Goal: Transaction & Acquisition: Purchase product/service

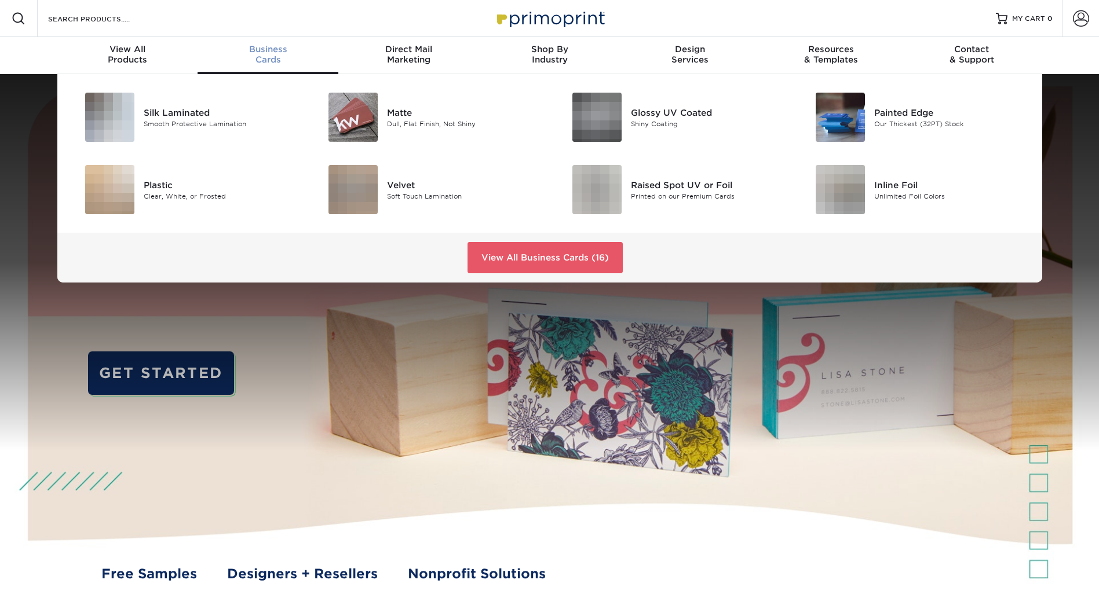
click at [277, 65] on link "Business Cards" at bounding box center [267, 55] width 141 height 37
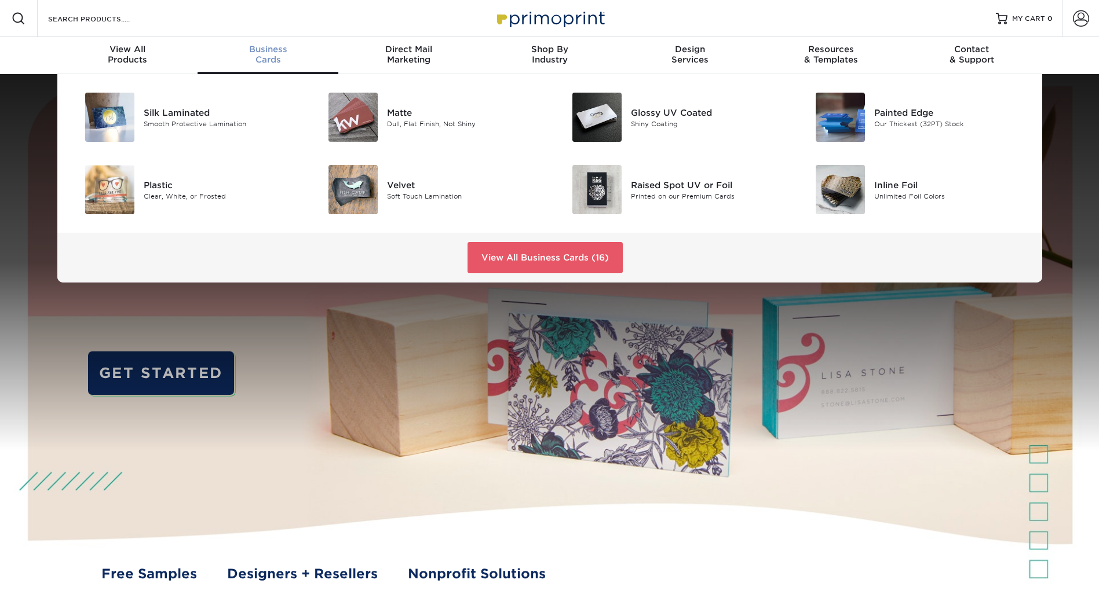
click at [277, 65] on link "Business Cards" at bounding box center [267, 55] width 141 height 37
click at [702, 190] on div "Raised Spot UV or Foil" at bounding box center [707, 184] width 153 height 13
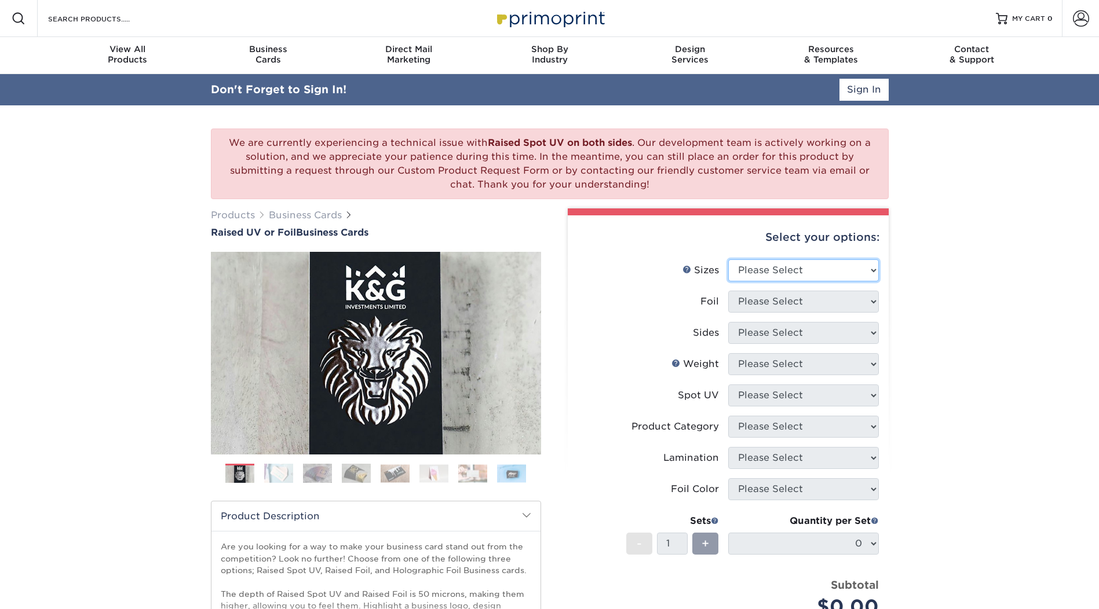
click at [807, 273] on select "Please Select 2" x 3.5" - Standard" at bounding box center [803, 270] width 151 height 22
select select "2.00x3.50"
click at [728, 259] on select "Please Select 2" x 3.5" - Standard" at bounding box center [803, 270] width 151 height 22
click at [796, 302] on select "Please Select No Yes" at bounding box center [803, 302] width 151 height 22
select select "0"
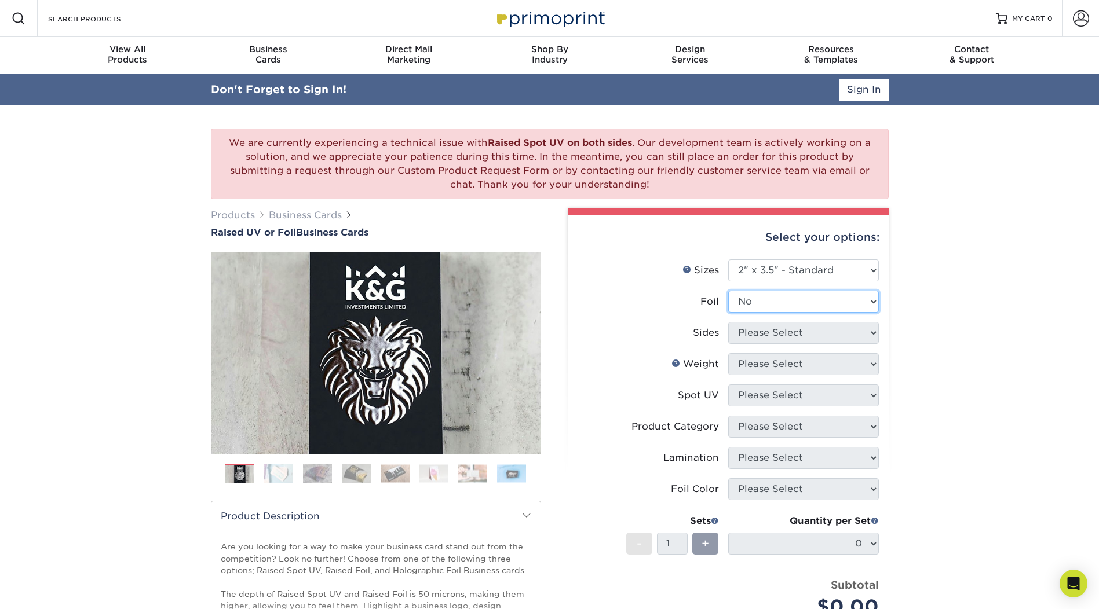
click at [728, 291] on select "Please Select No Yes" at bounding box center [803, 302] width 151 height 22
click at [798, 325] on select "Please Select Print Both Sides Print Front Only" at bounding box center [803, 333] width 151 height 22
select select "13abbda7-1d64-4f25-8bb2-c179b224825d"
click at [728, 322] on select "Please Select Print Both Sides Print Front Only" at bounding box center [803, 333] width 151 height 22
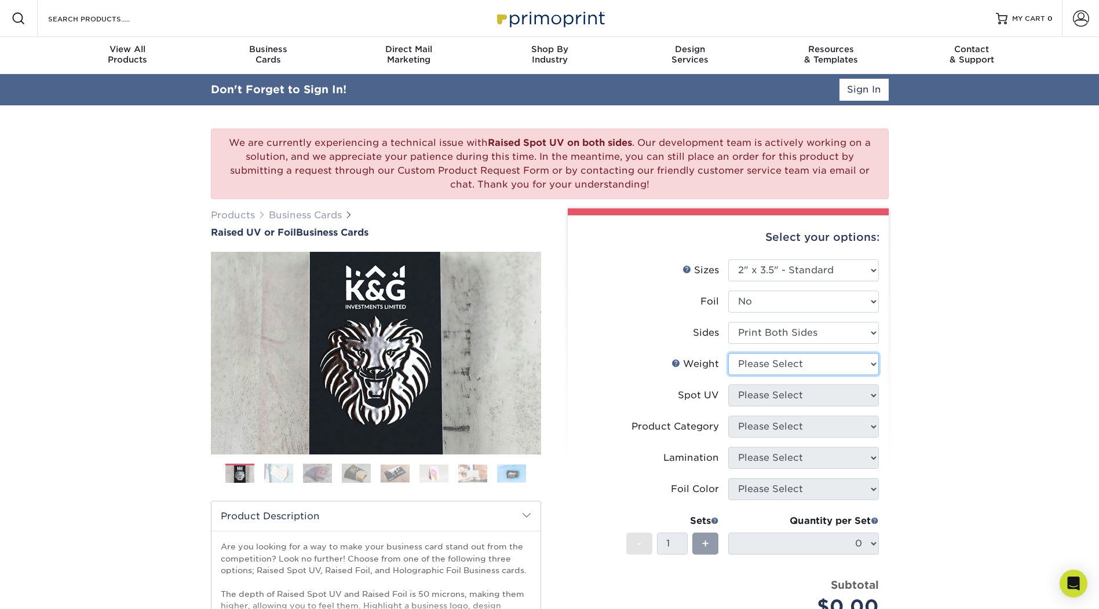
click at [781, 367] on select "Please Select 16PT" at bounding box center [803, 364] width 151 height 22
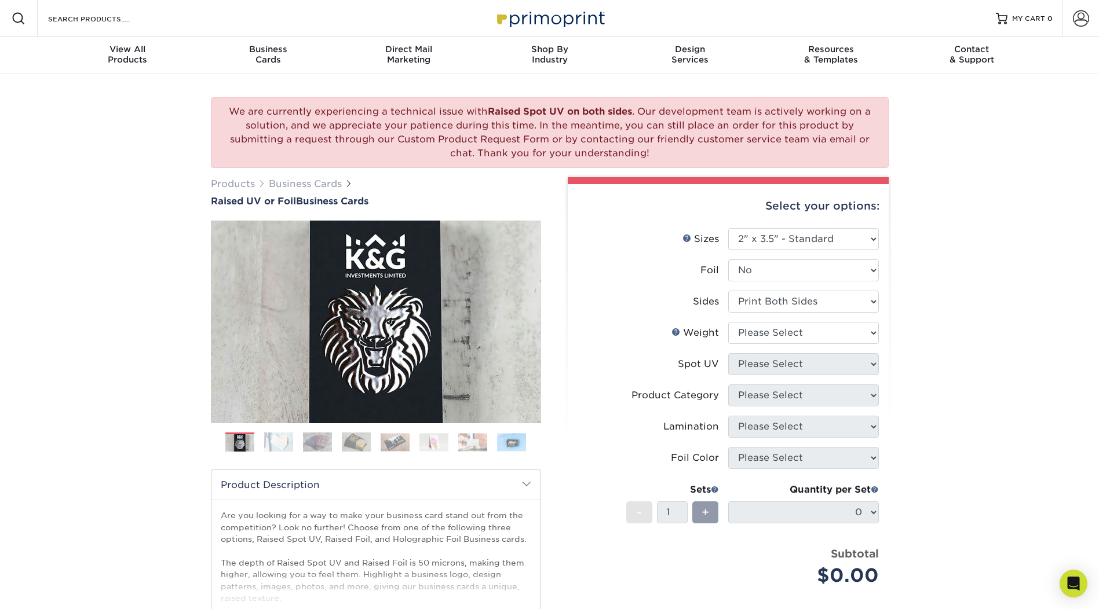
click at [779, 382] on li "Spot UV Please Select No Spot UV Front Only" at bounding box center [727, 368] width 301 height 31
click at [783, 343] on select "Please Select 16PT" at bounding box center [803, 333] width 151 height 22
select select "16PT"
click at [728, 322] on select "Please Select 16PT" at bounding box center [803, 333] width 151 height 22
click at [784, 371] on select "Please Select No Spot UV Front Only" at bounding box center [803, 364] width 151 height 22
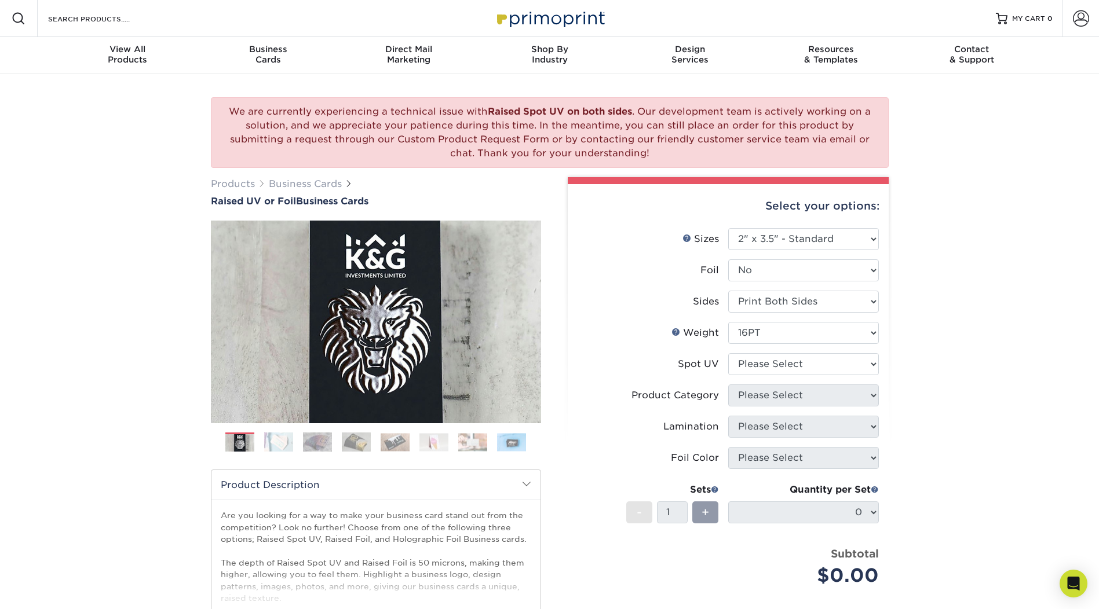
click at [930, 390] on div "We are currently experiencing a technical issue with Raised Spot UV on both sid…" at bounding box center [549, 423] width 1099 height 698
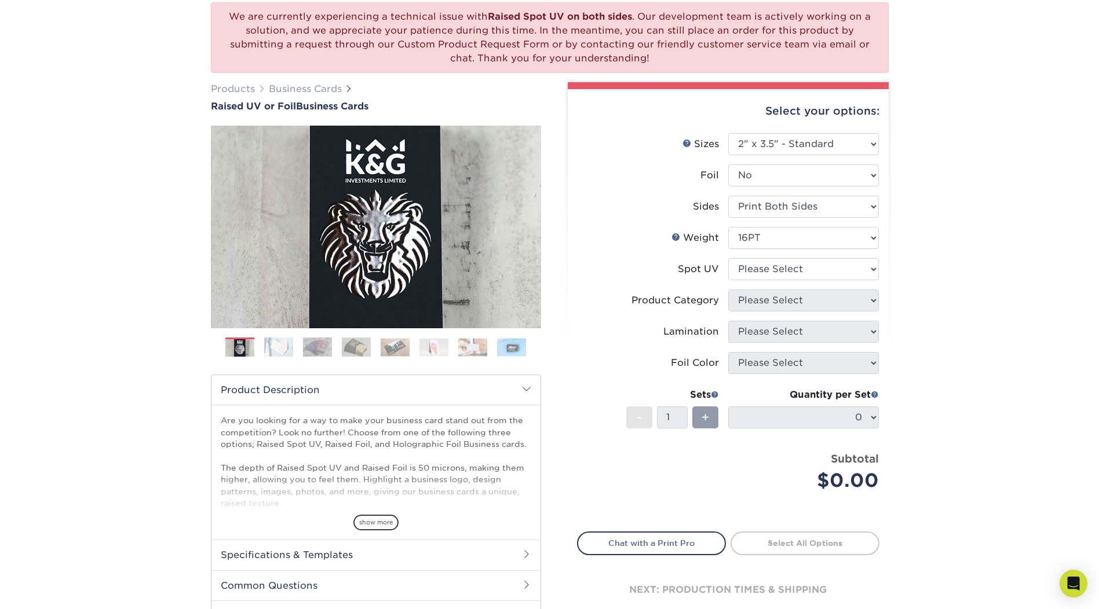
scroll to position [116, 0]
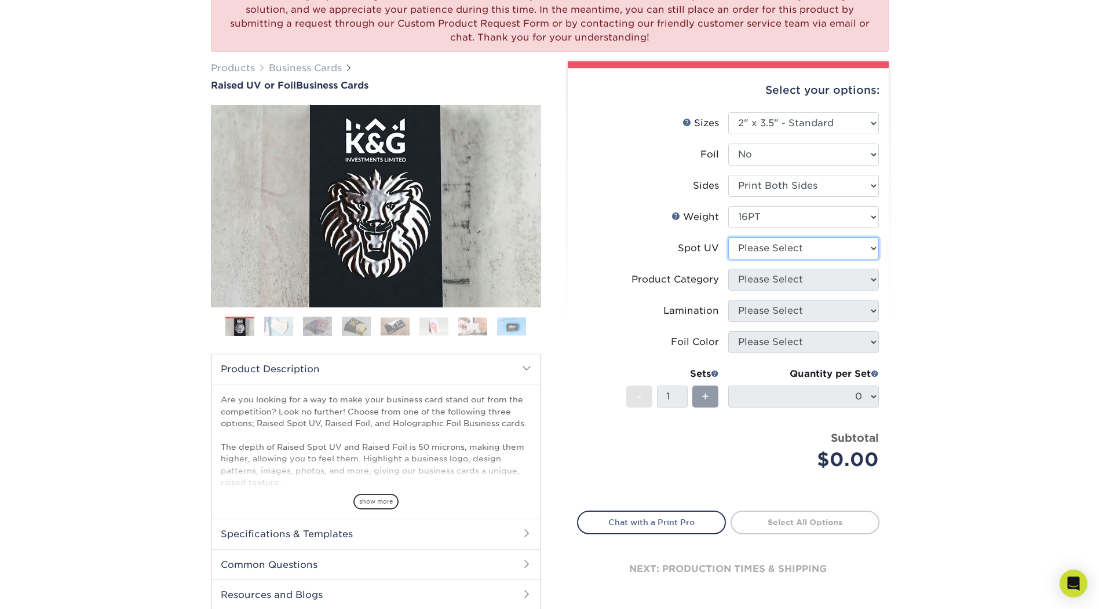
click at [808, 246] on select "Please Select No Spot UV Front Only" at bounding box center [803, 248] width 151 height 22
select select "1"
click at [728, 237] on select "Please Select No Spot UV Front Only" at bounding box center [803, 248] width 151 height 22
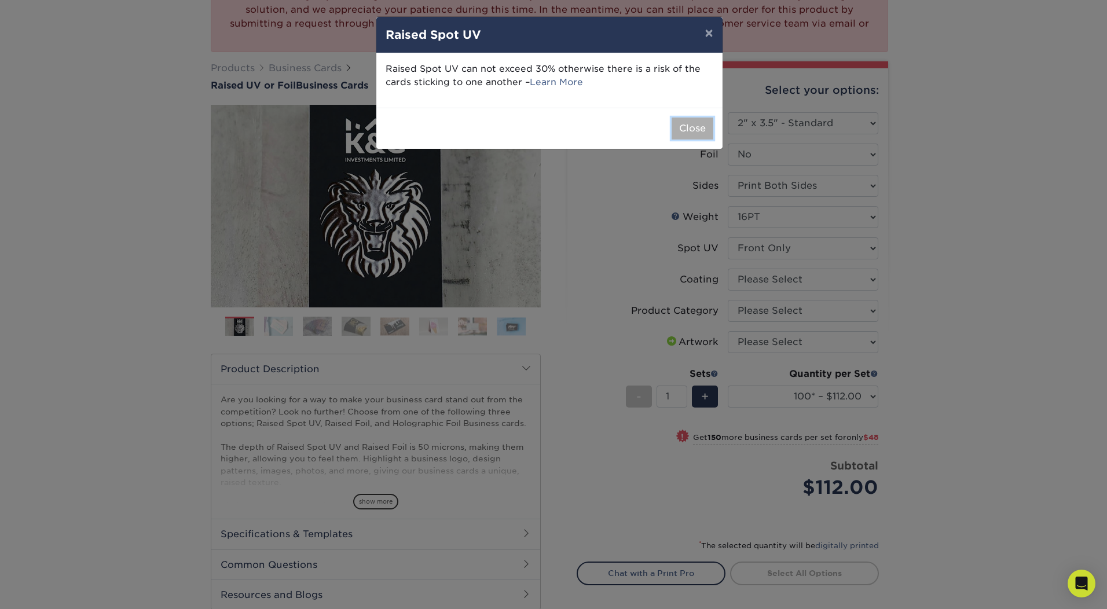
click at [691, 126] on button "Close" at bounding box center [693, 129] width 42 height 22
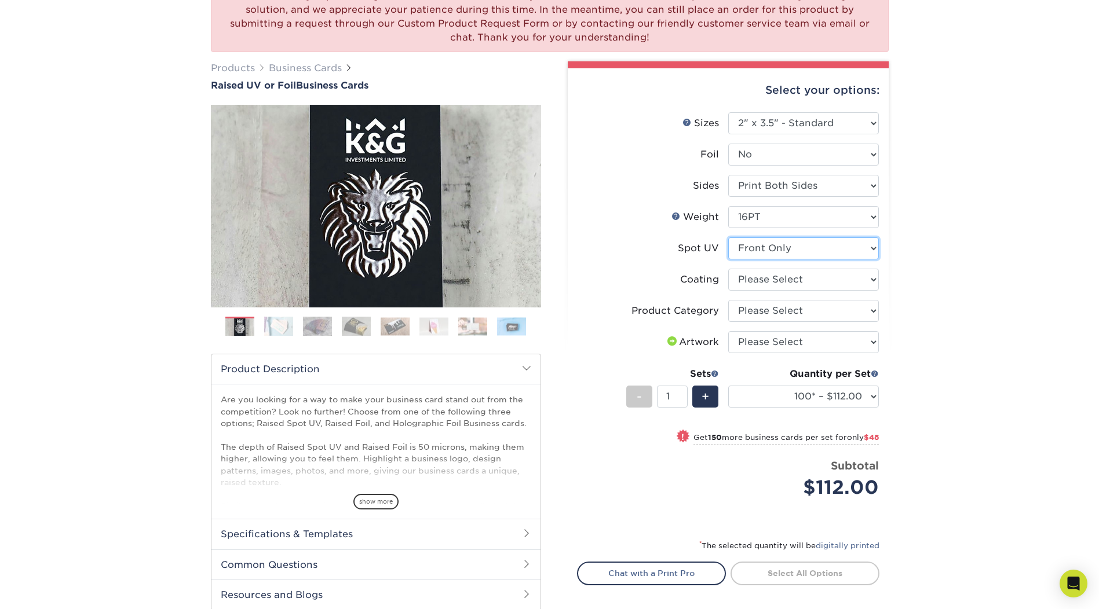
click at [837, 251] on select "Please Select No Spot UV Front Only" at bounding box center [803, 248] width 151 height 22
click at [928, 258] on div "We are currently experiencing a technical issue with Raised Spot UV on both sid…" at bounding box center [549, 327] width 1099 height 738
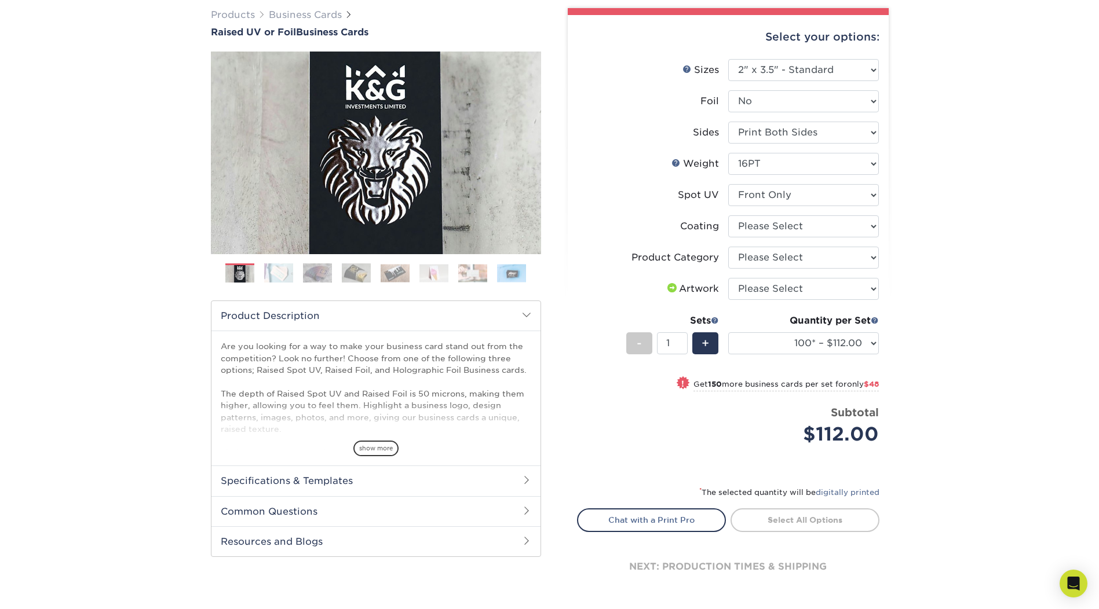
scroll to position [174, 0]
